Goal: Information Seeking & Learning: Learn about a topic

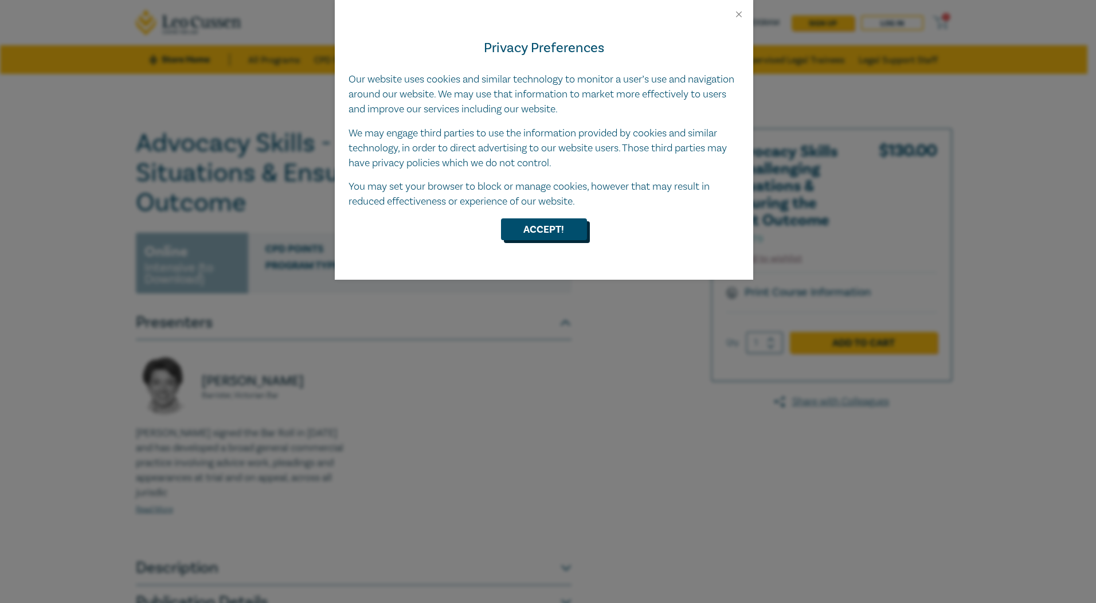
click at [558, 240] on button "Accept!" at bounding box center [544, 229] width 86 height 22
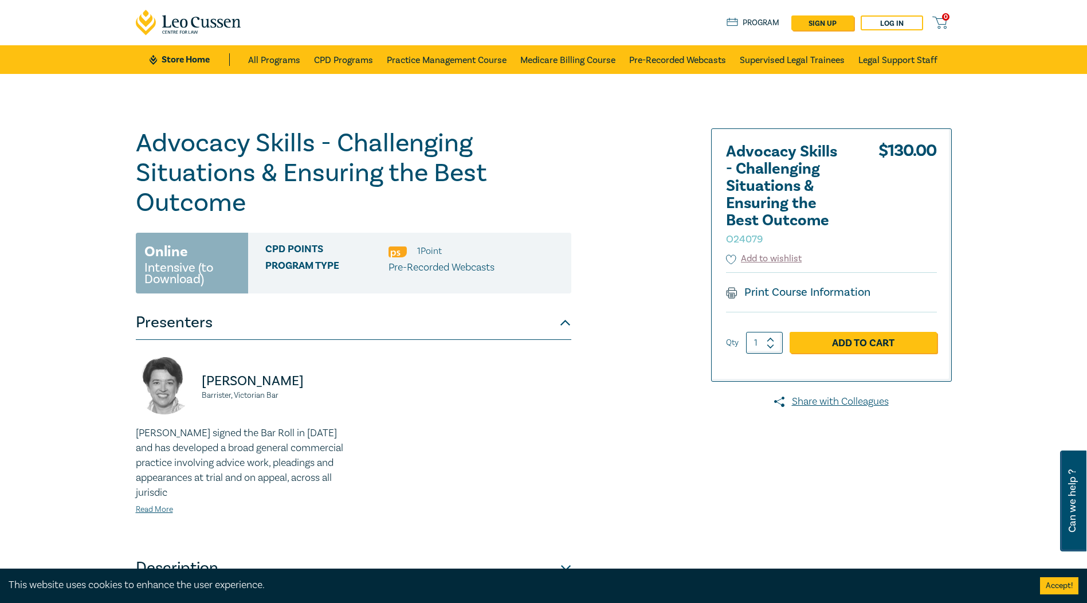
click at [671, 120] on div "Advocacy Skills - Challenging Situations & Ensuring the Best Outcome O24079 Onl…" at bounding box center [543, 374] width 1087 height 600
click at [624, 170] on div "Advocacy Skills - Challenging Situations & Ensuring the Best Outcome O24079 Onl…" at bounding box center [405, 373] width 553 height 491
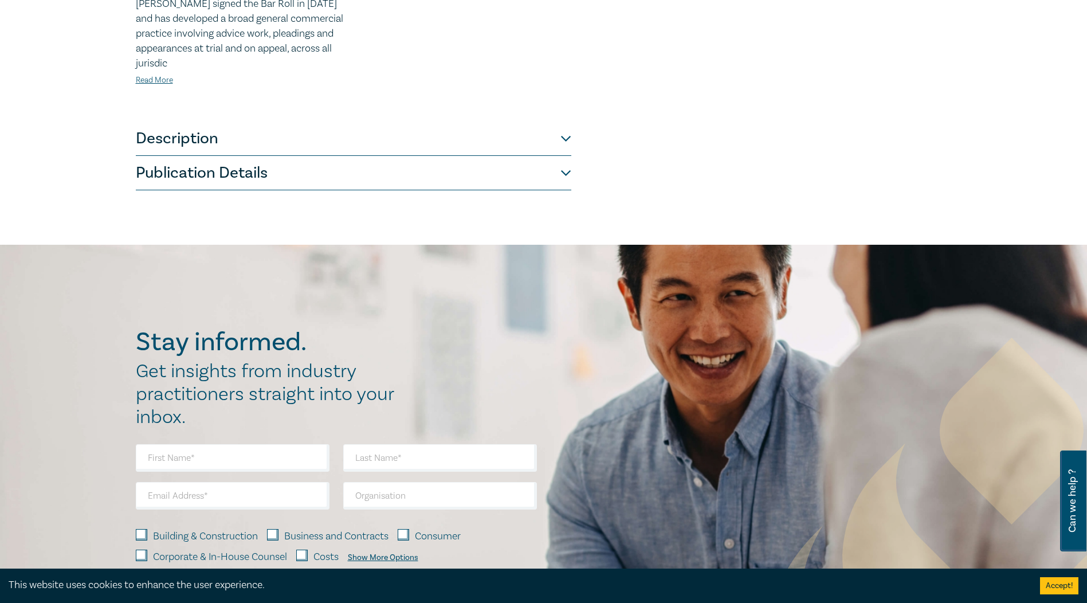
scroll to position [516, 0]
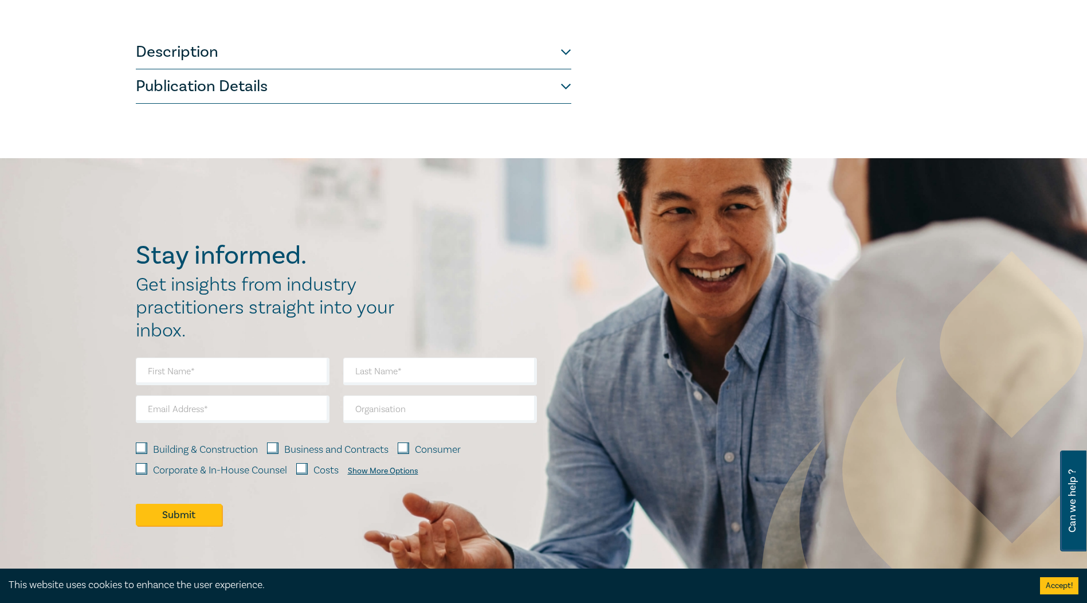
click at [569, 60] on button "Description" at bounding box center [354, 52] width 436 height 34
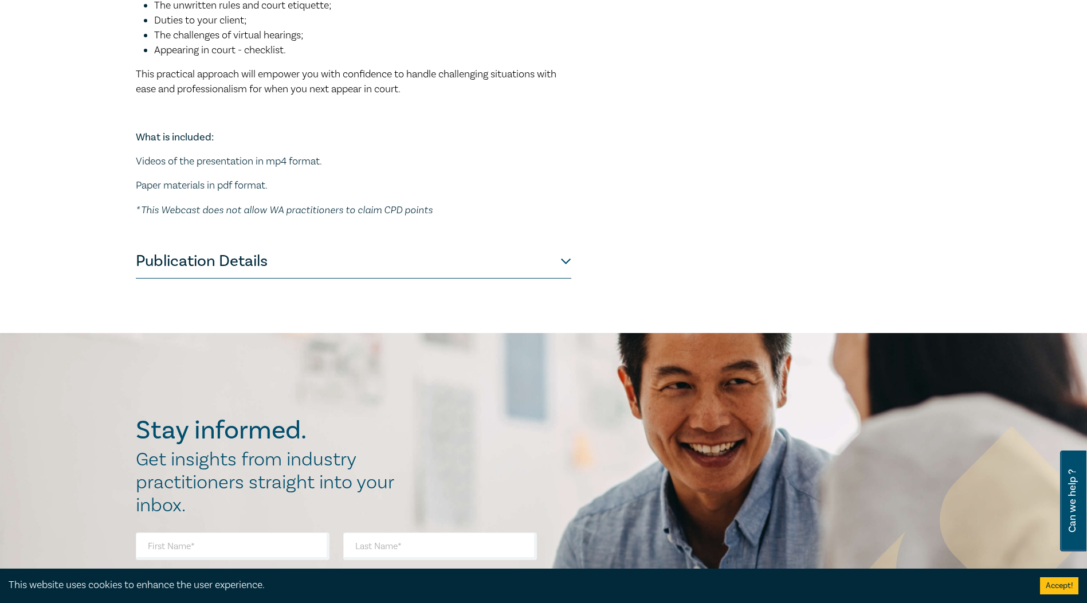
scroll to position [513, 0]
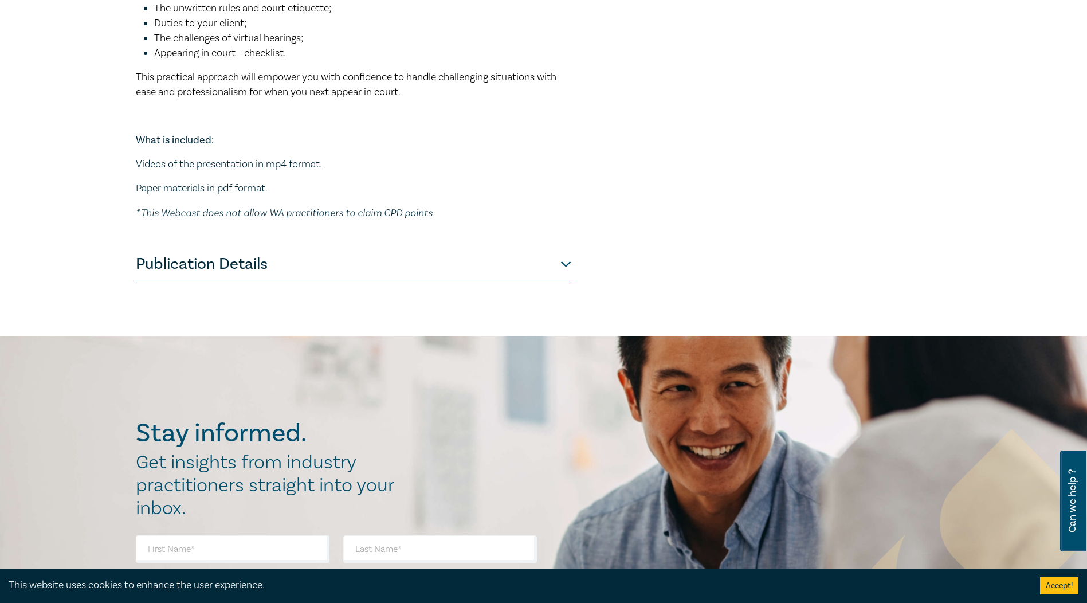
click at [564, 266] on button "Publication Details" at bounding box center [354, 264] width 436 height 34
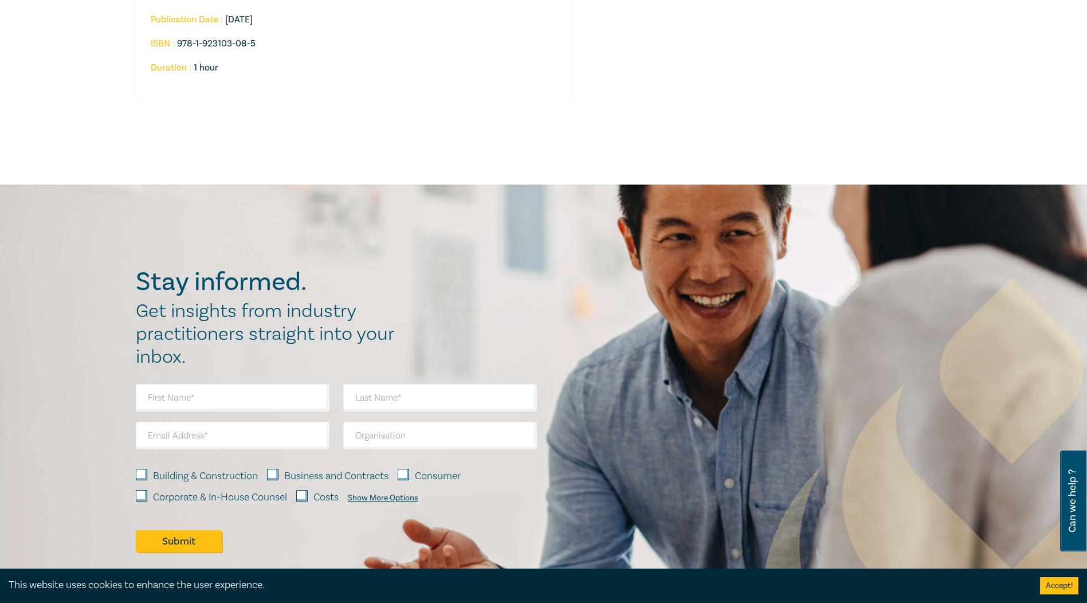
scroll to position [112, 0]
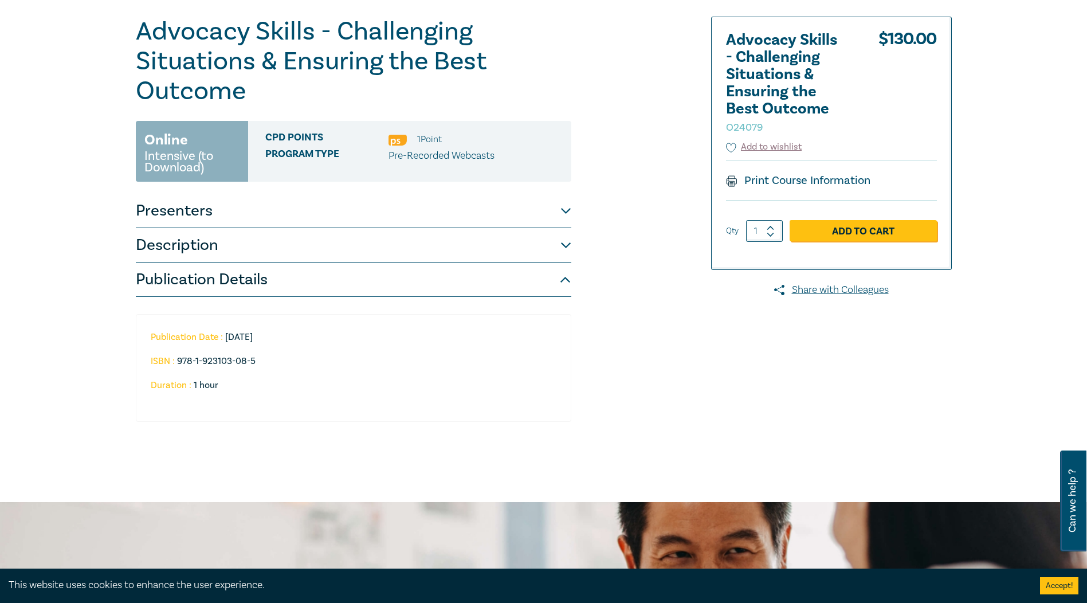
click at [272, 207] on button "Presenters" at bounding box center [354, 211] width 436 height 34
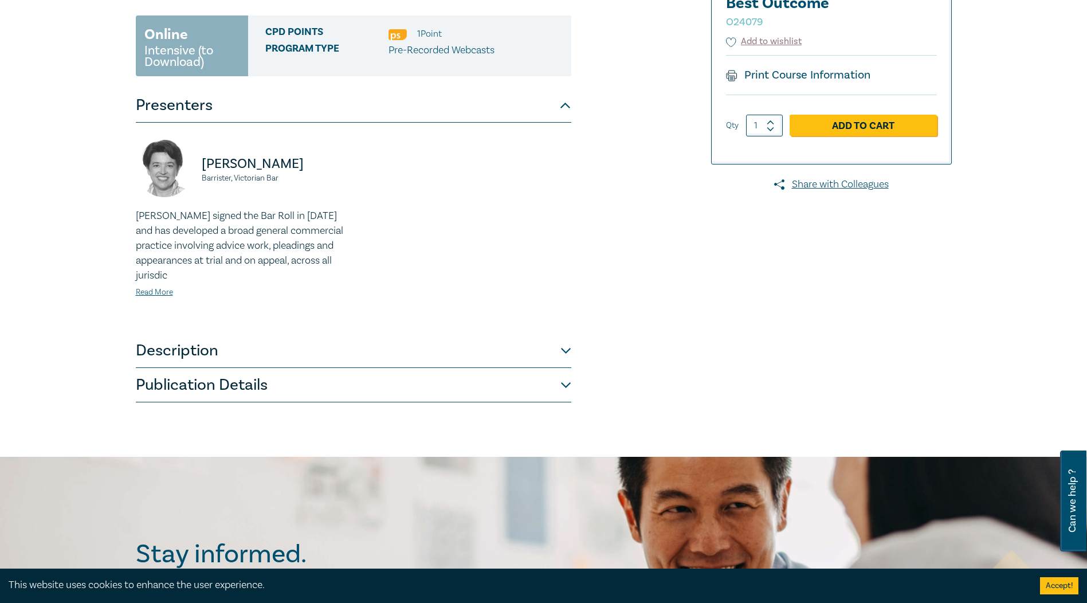
scroll to position [226, 0]
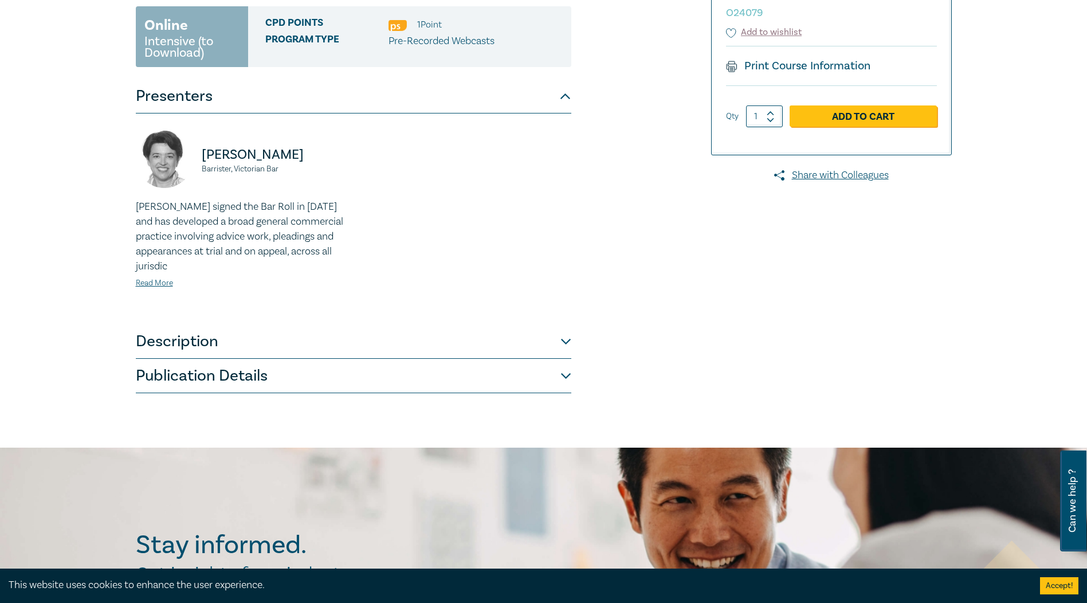
click at [341, 348] on button "Description" at bounding box center [354, 341] width 436 height 34
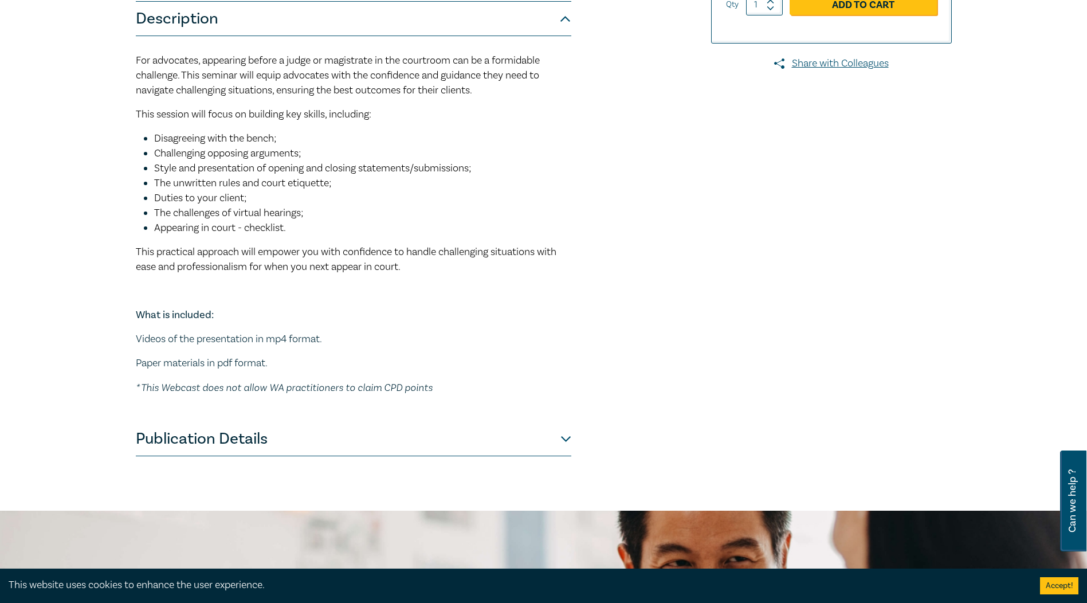
scroll to position [341, 0]
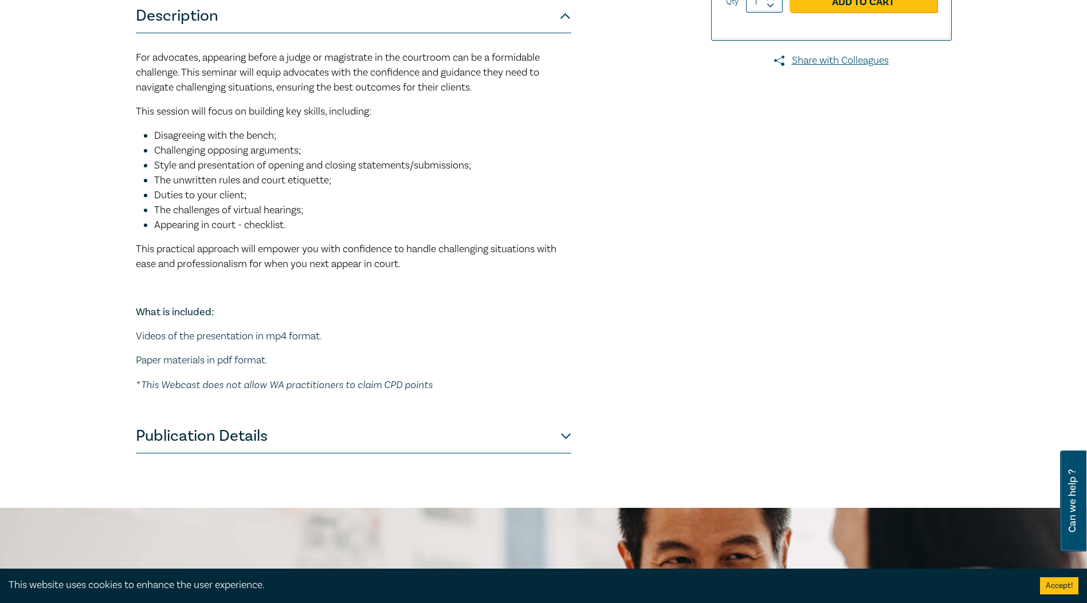
click at [562, 440] on button "Publication Details" at bounding box center [354, 436] width 436 height 34
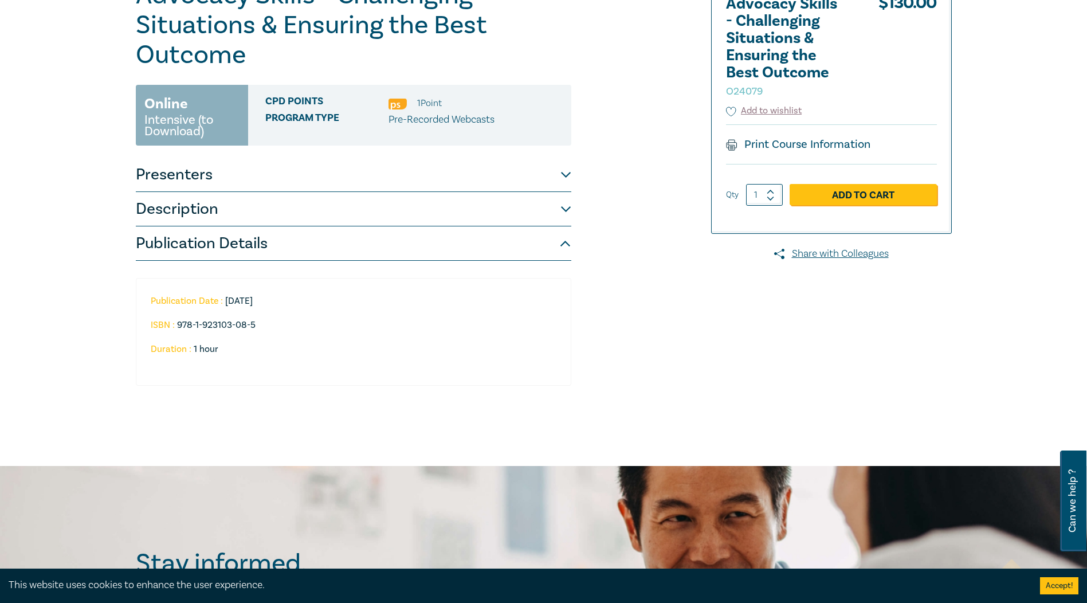
scroll to position [112, 0]
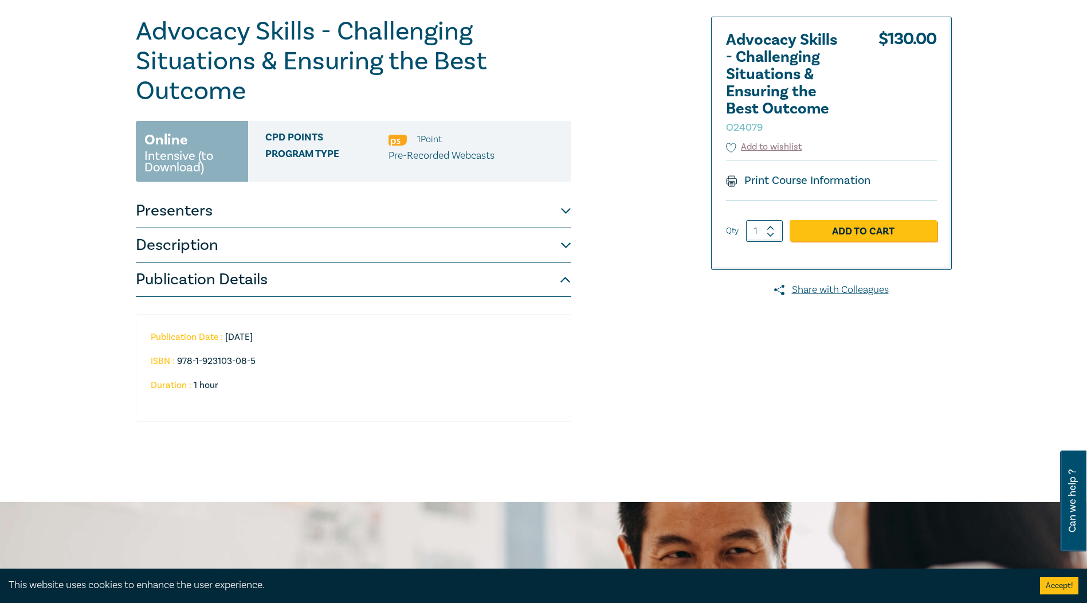
click at [565, 246] on button "Description" at bounding box center [354, 245] width 436 height 34
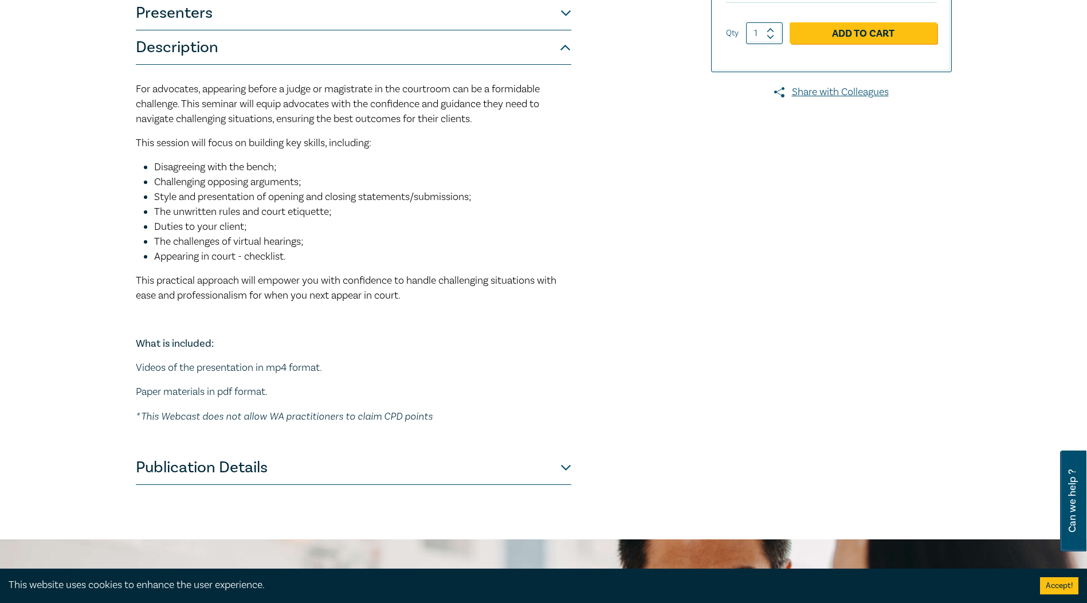
scroll to position [398, 0]
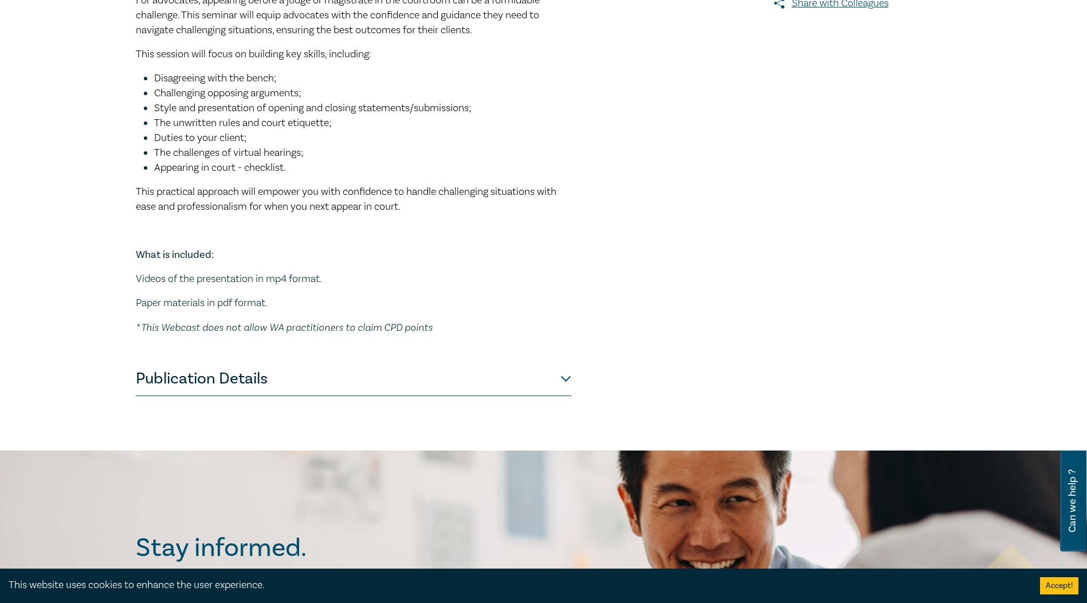
click at [569, 371] on button "Publication Details" at bounding box center [354, 379] width 436 height 34
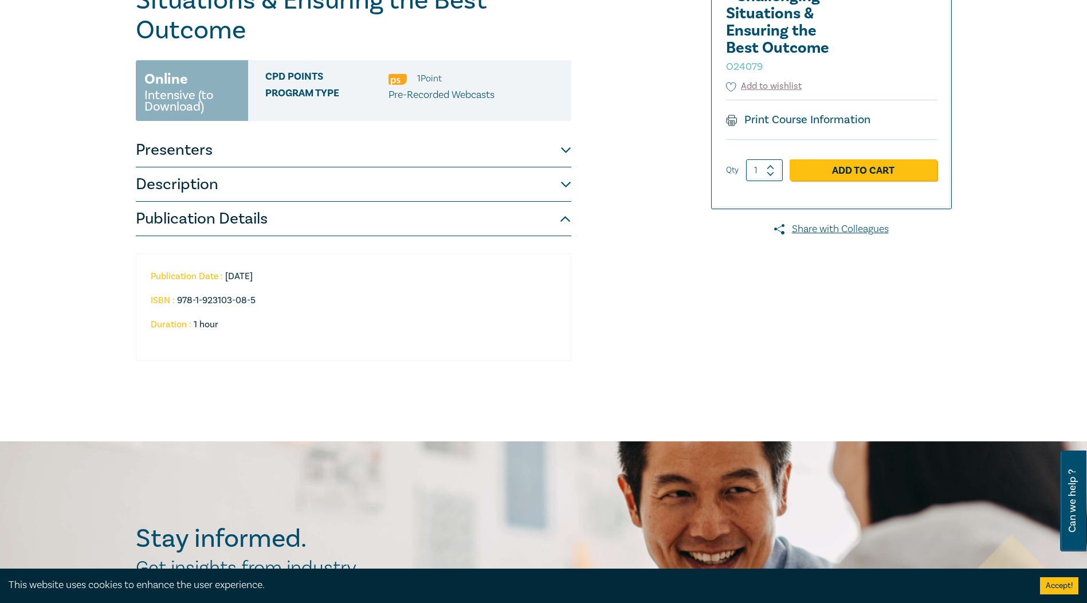
scroll to position [169, 0]
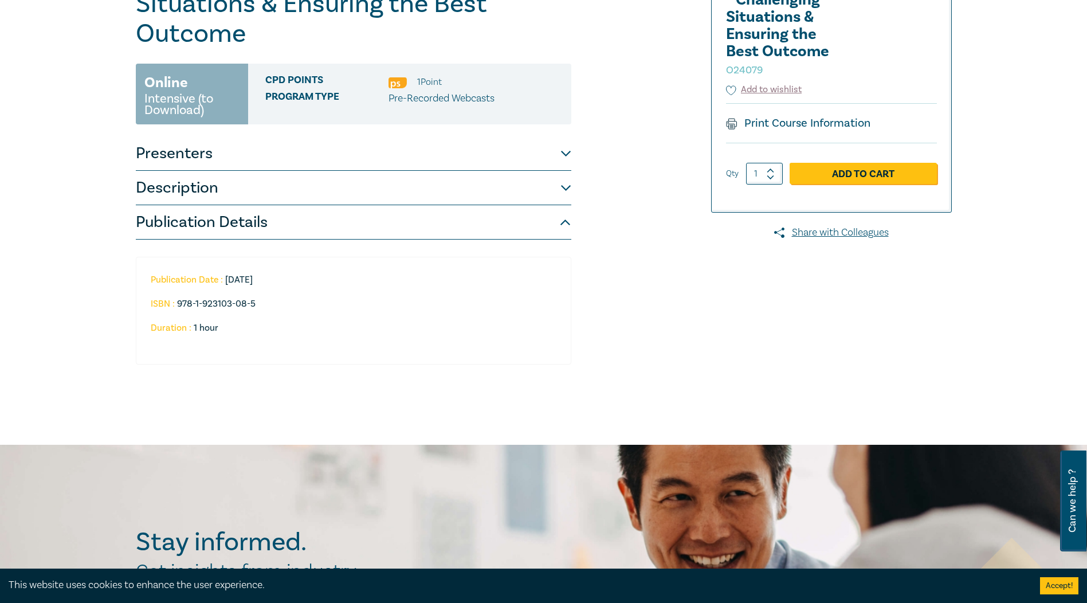
click at [562, 147] on button "Presenters" at bounding box center [354, 153] width 436 height 34
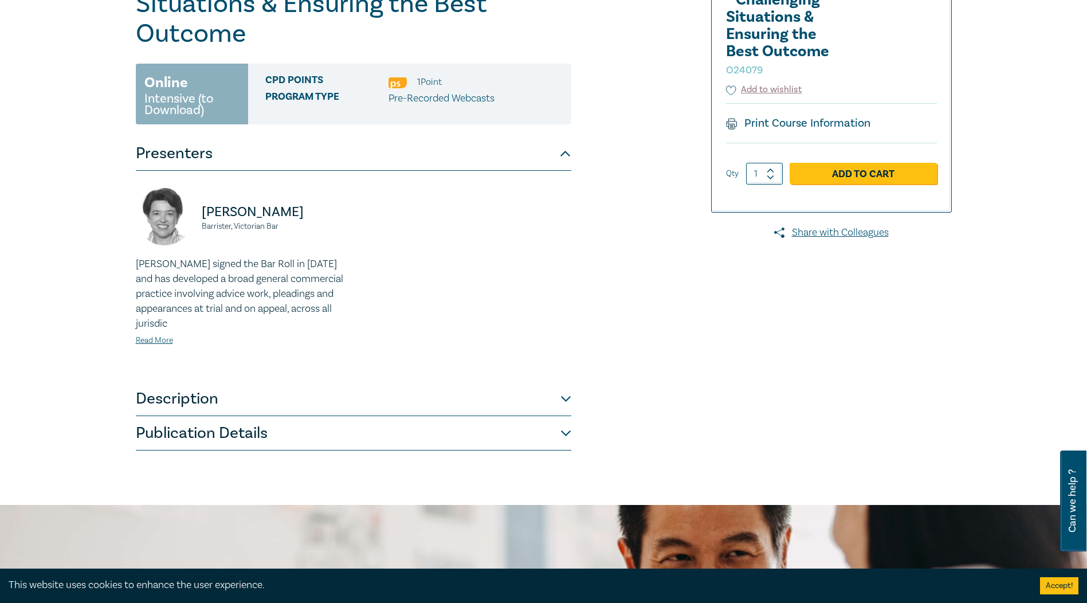
click at [570, 398] on button "Description" at bounding box center [354, 399] width 436 height 34
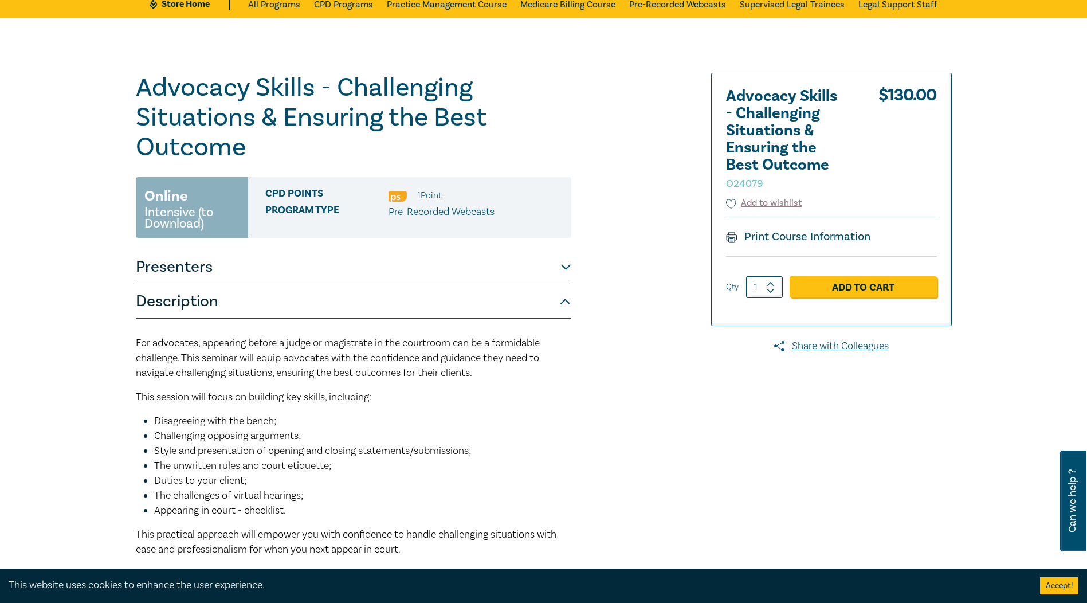
scroll to position [54, 0]
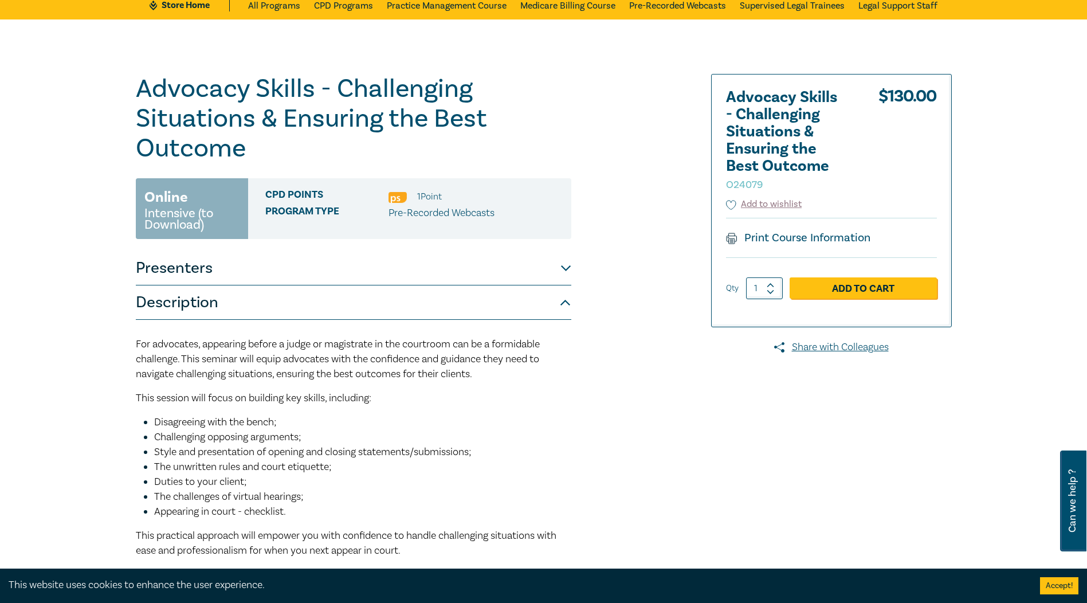
click at [570, 268] on button "Presenters" at bounding box center [354, 268] width 436 height 34
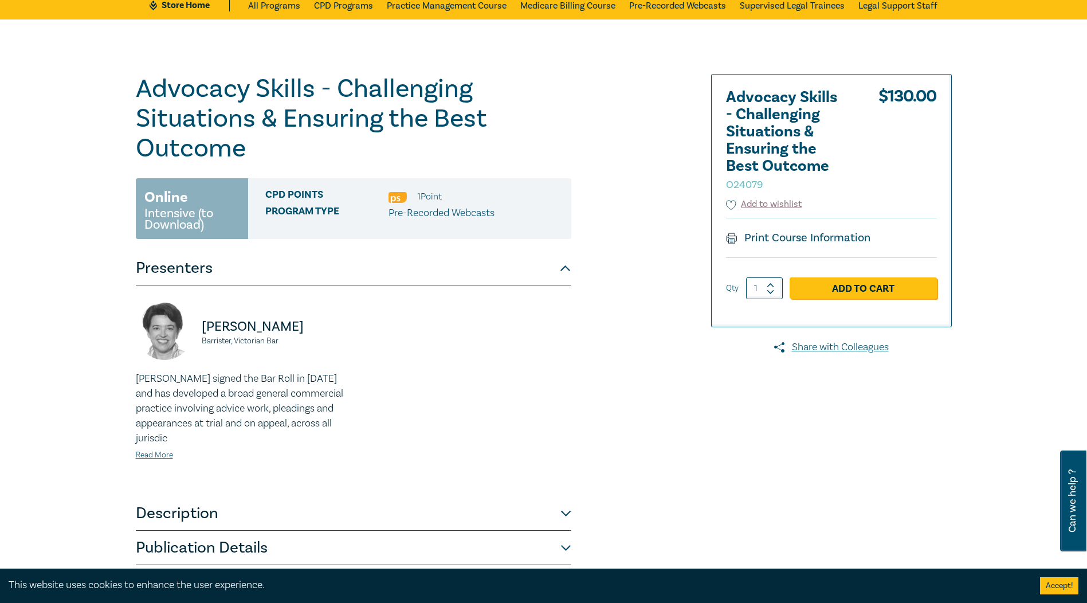
click at [569, 510] on button "Description" at bounding box center [354, 513] width 436 height 34
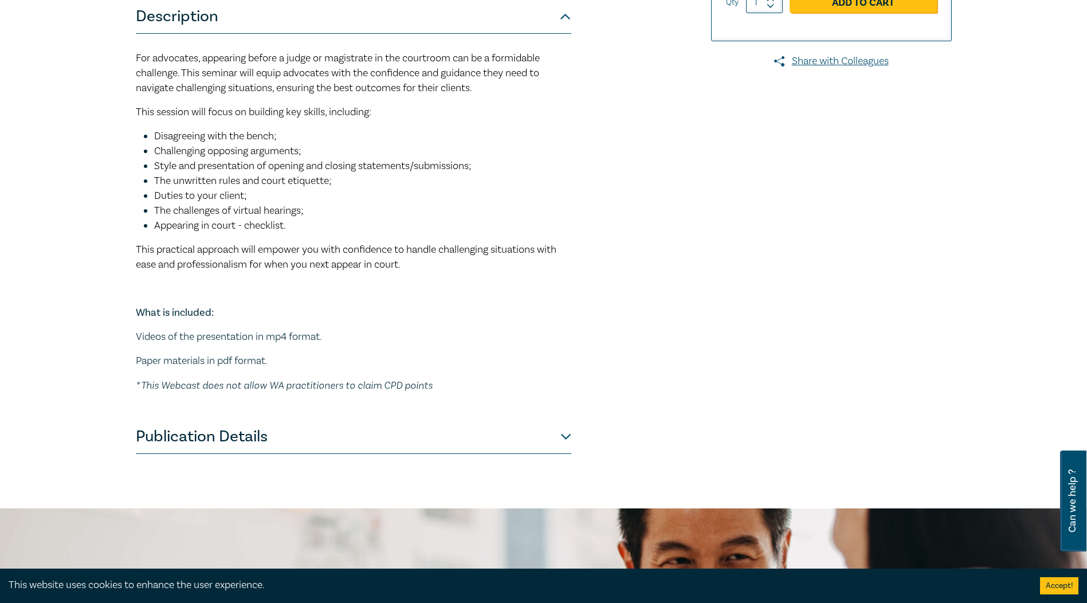
scroll to position [341, 0]
click at [563, 433] on button "Publication Details" at bounding box center [354, 436] width 436 height 34
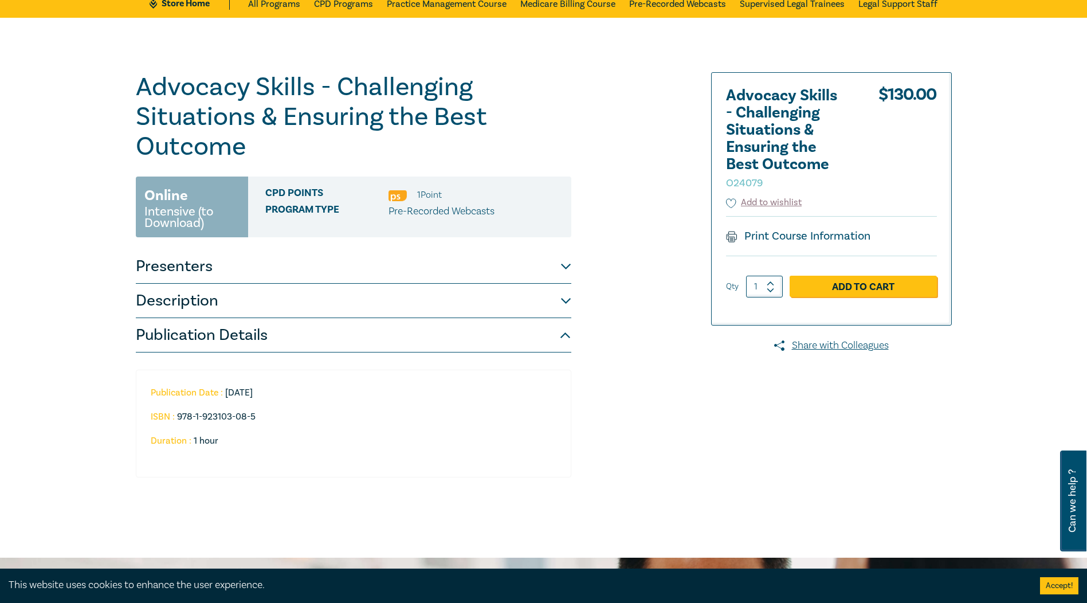
scroll to position [54, 0]
